Goal: Check status: Check status

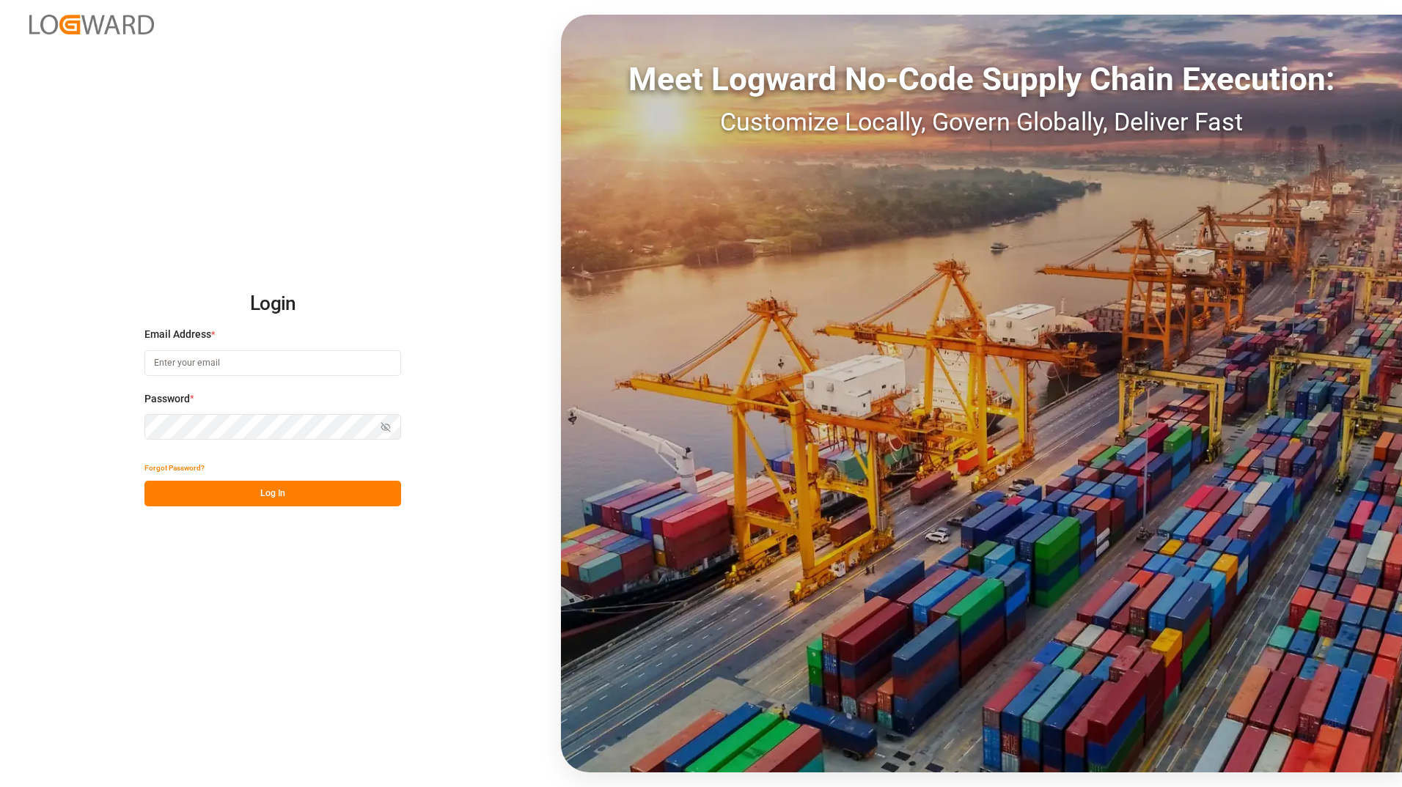
type input "[PERSON_NAME][EMAIL_ADDRESS][PERSON_NAME][DOMAIN_NAME]"
click at [265, 481] on button "Log In" at bounding box center [272, 494] width 257 height 26
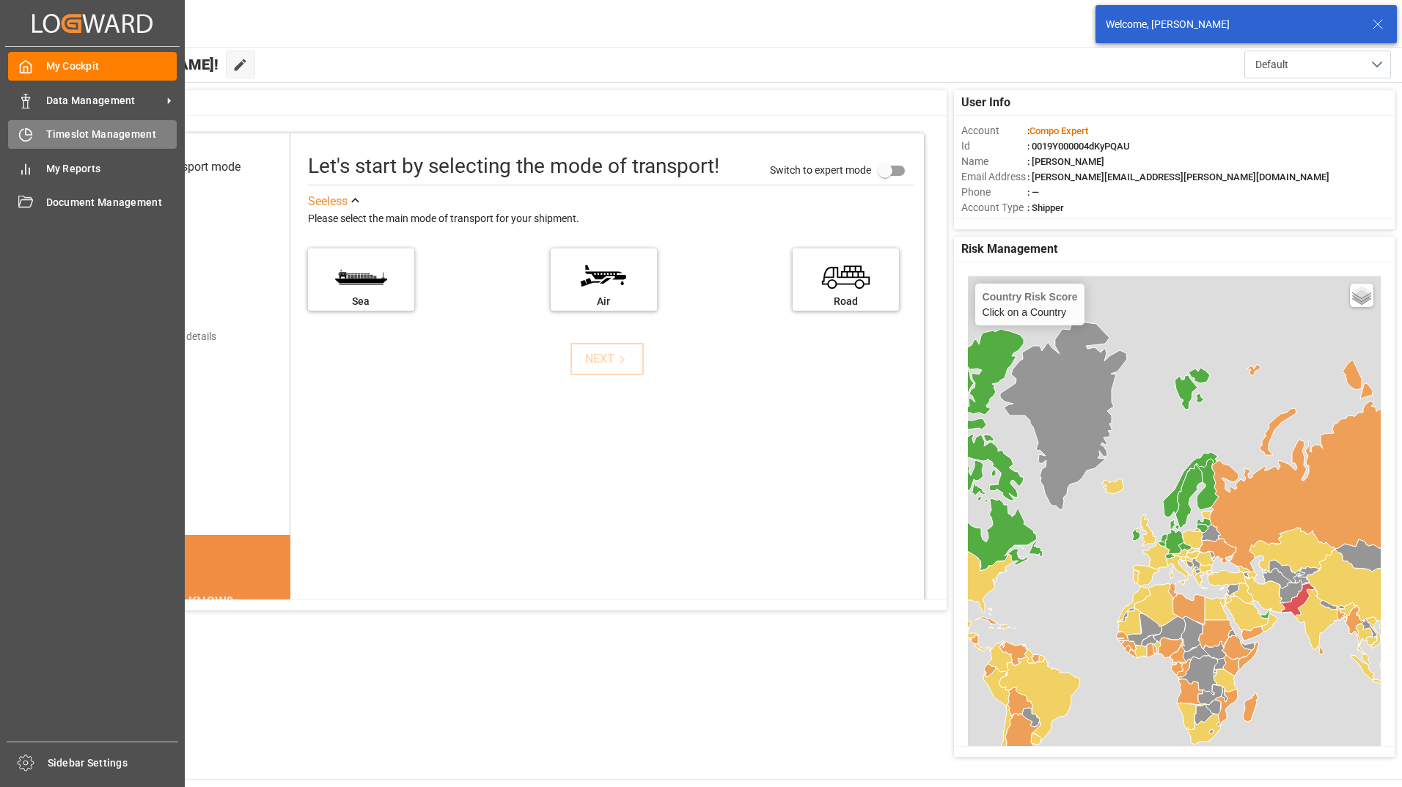
click at [21, 133] on icon at bounding box center [26, 136] width 12 height 12
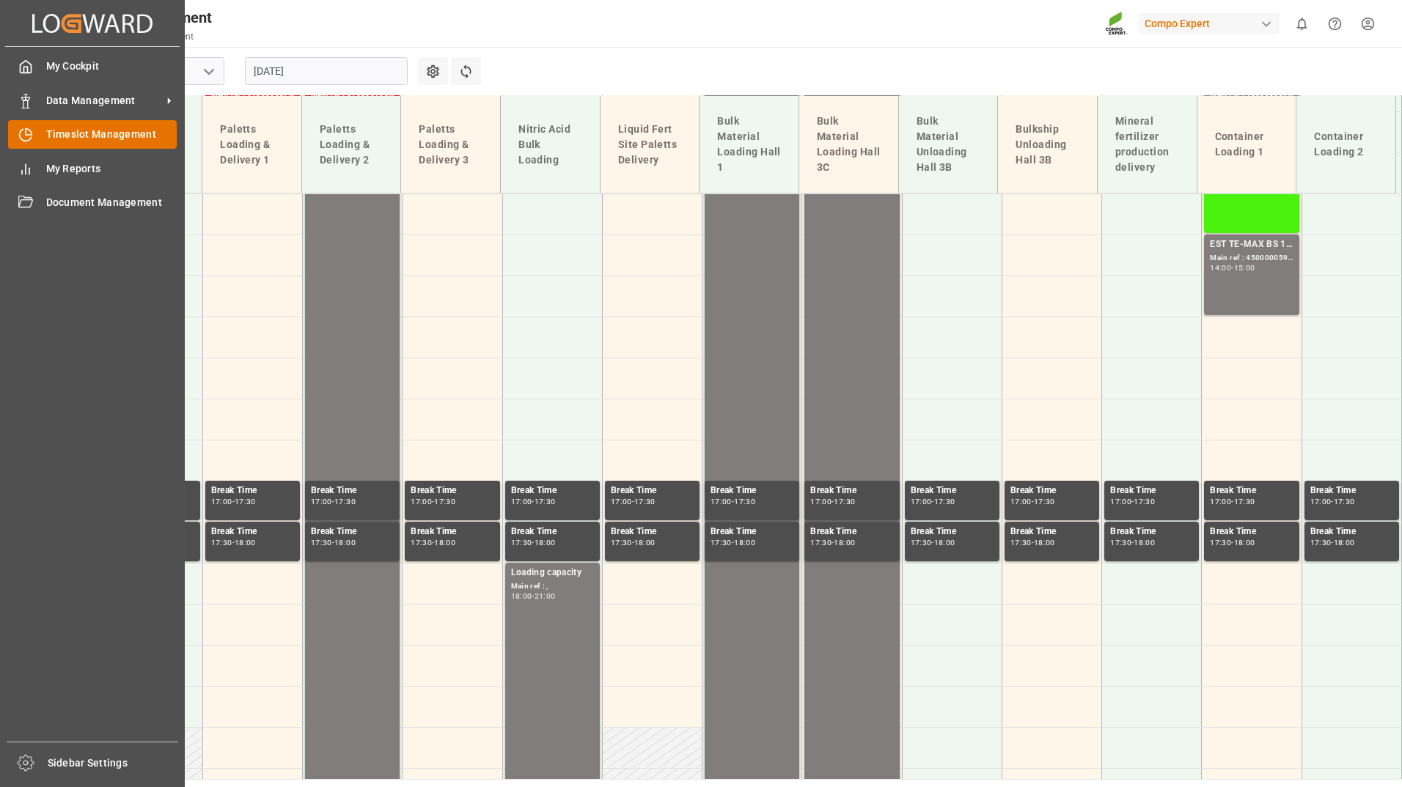
scroll to position [1186, 0]
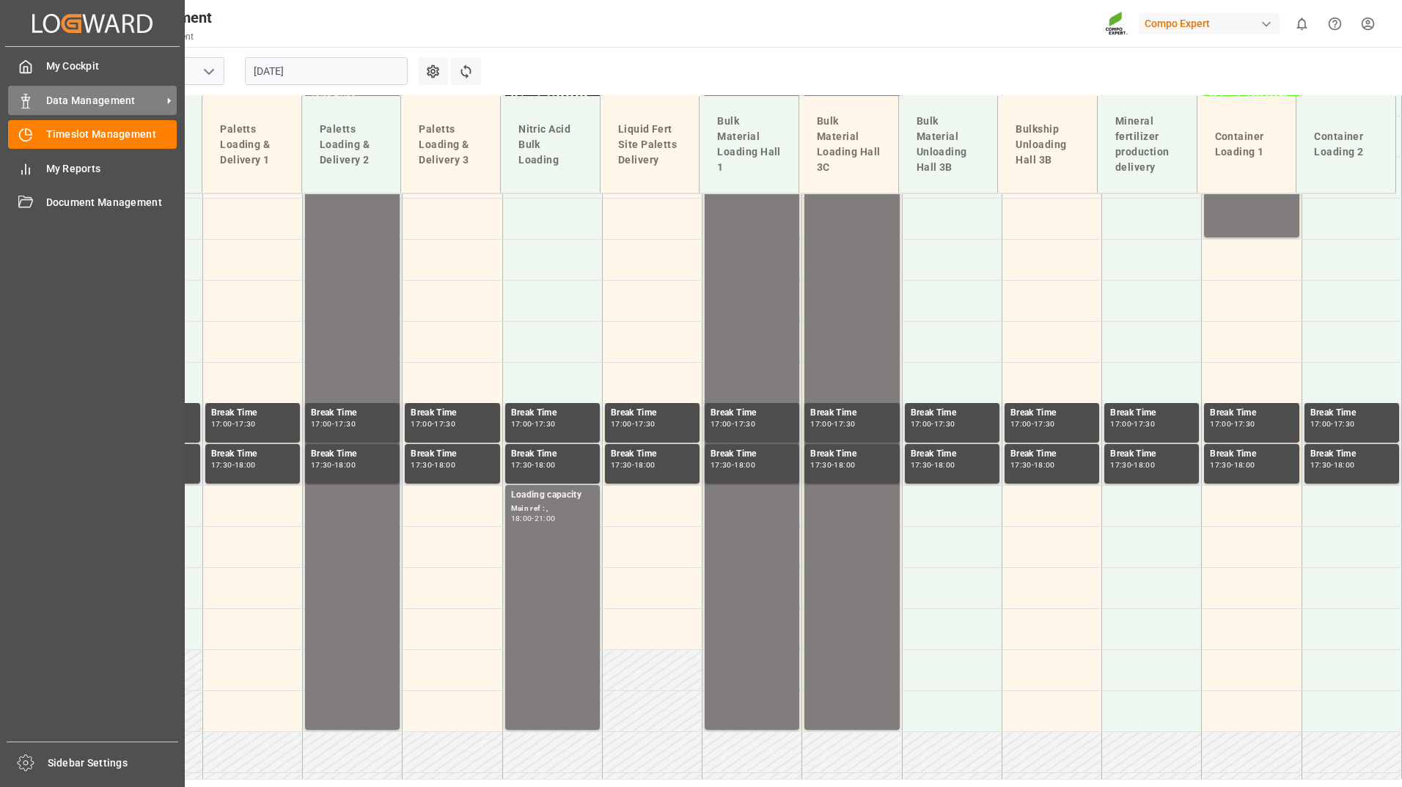
click at [76, 90] on div "Data Management Data Management" at bounding box center [92, 100] width 169 height 29
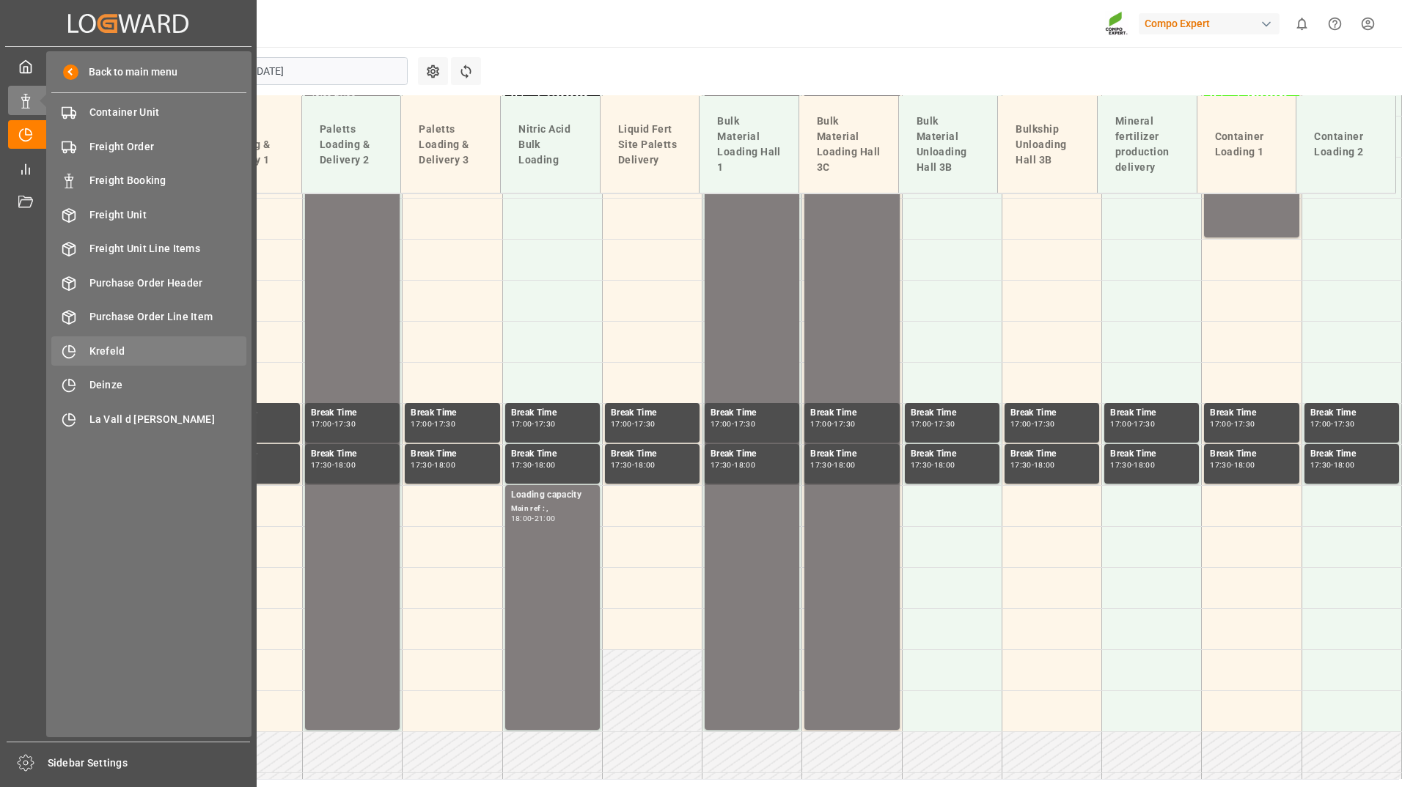
click at [109, 352] on span "Krefeld" at bounding box center [168, 351] width 158 height 15
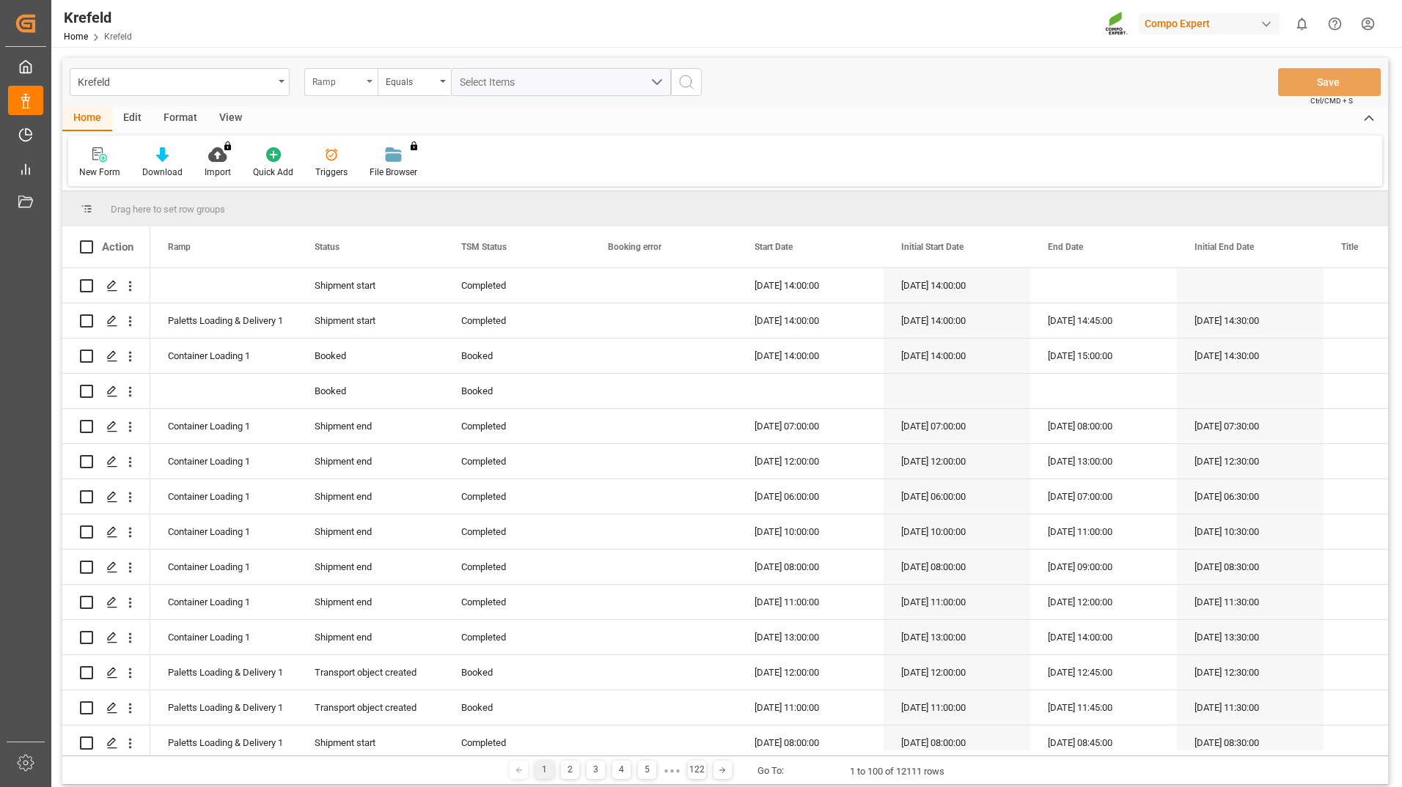
click at [357, 84] on div "Ramp" at bounding box center [337, 80] width 50 height 17
type input "sap"
click at [363, 147] on div "SAP Order Number" at bounding box center [414, 149] width 218 height 31
click at [400, 70] on div "Equals" at bounding box center [414, 82] width 73 height 28
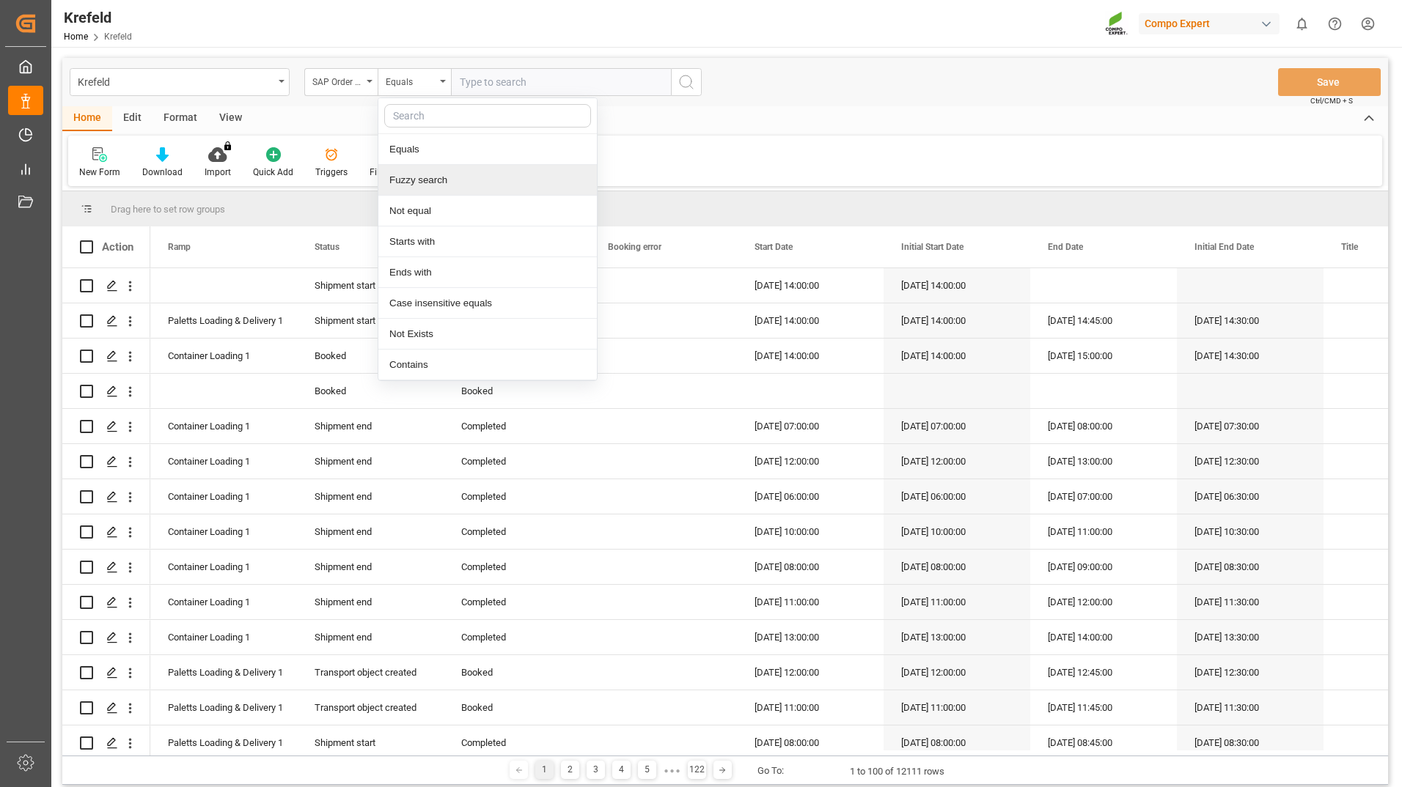
click at [421, 177] on div "Fuzzy search" at bounding box center [487, 180] width 218 height 31
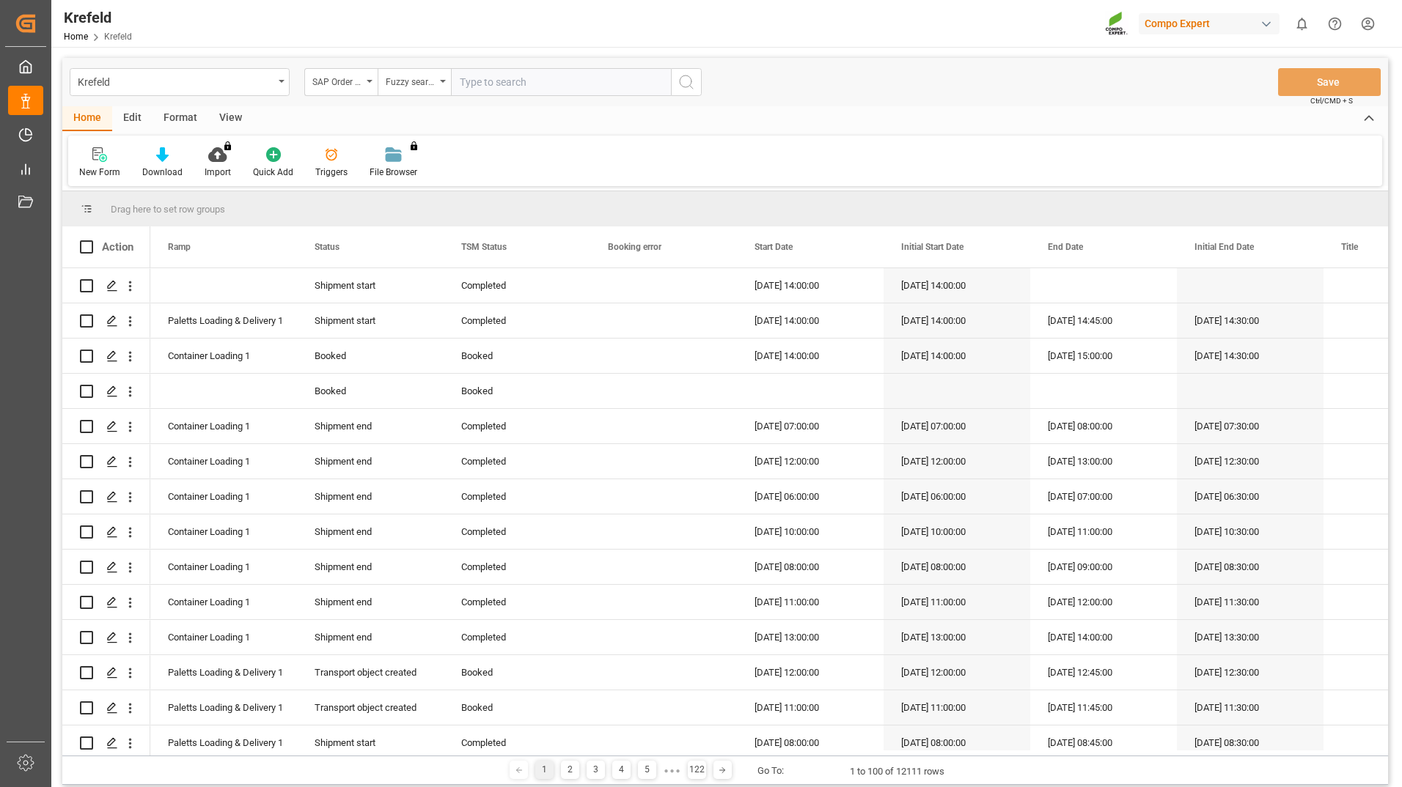
click at [478, 89] on input "text" at bounding box center [561, 82] width 220 height 28
paste input "2000000442"
type input "2000000442"
click at [681, 82] on icon "search button" at bounding box center [686, 82] width 18 height 18
